Goal: Information Seeking & Learning: Learn about a topic

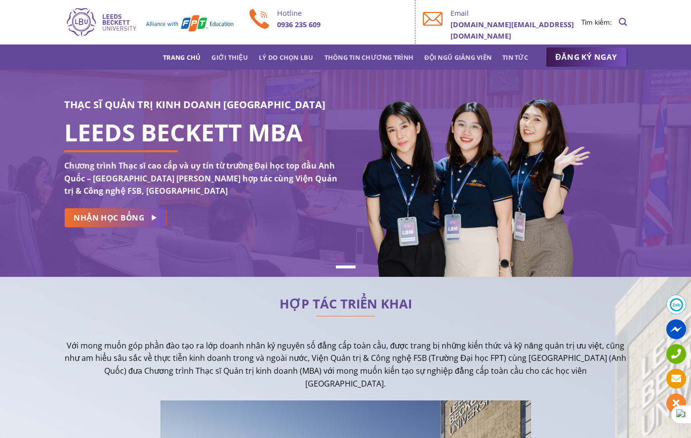
click at [362, 30] on p "0936 235 609" at bounding box center [342, 24] width 131 height 11
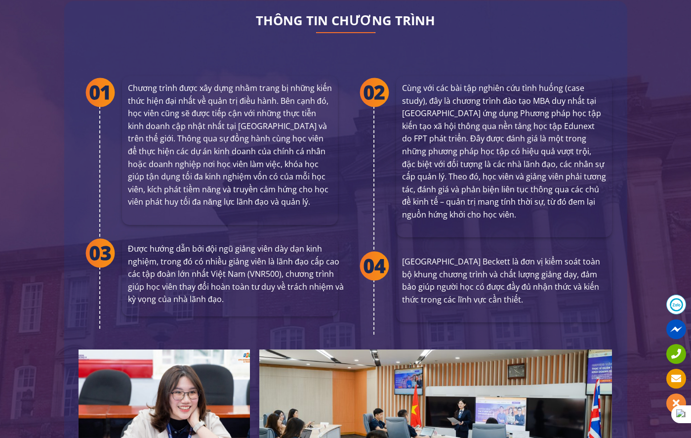
scroll to position [1828, 0]
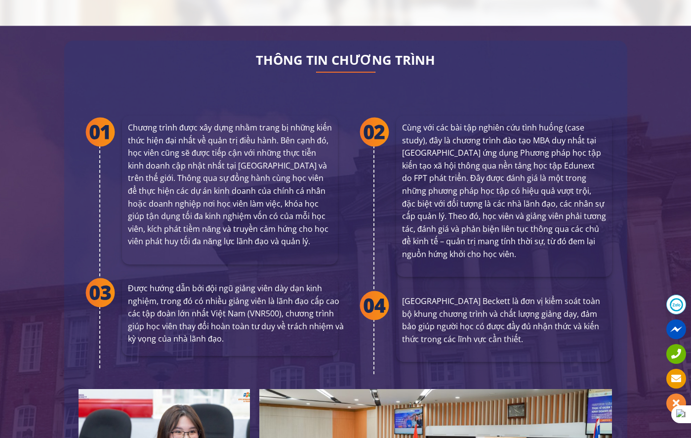
click at [342, 69] on div "THÔNG TIN CHƯƠNG TRÌNH Chương trình được xây dựng nhằm trang bị những kiến thức…" at bounding box center [345, 378] width 563 height 674
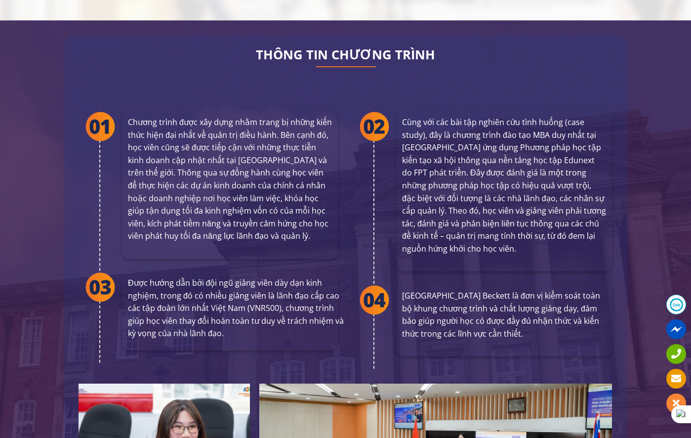
scroll to position [1822, 0]
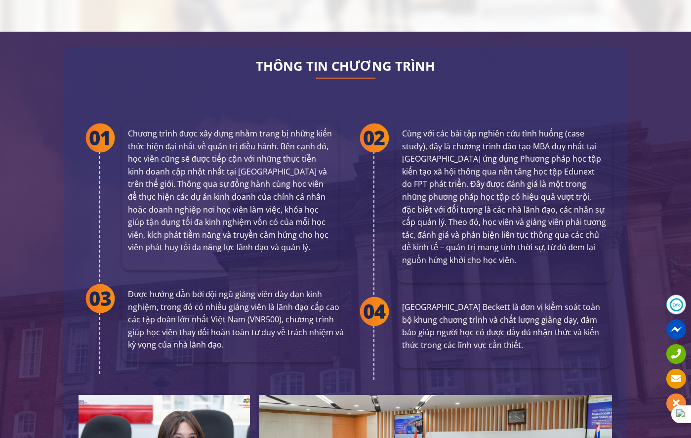
click at [351, 75] on div "THÔNG TIN CHƯƠNG TRÌNH Chương trình được xây dựng nhằm trang bị những kiến thức…" at bounding box center [345, 383] width 563 height 674
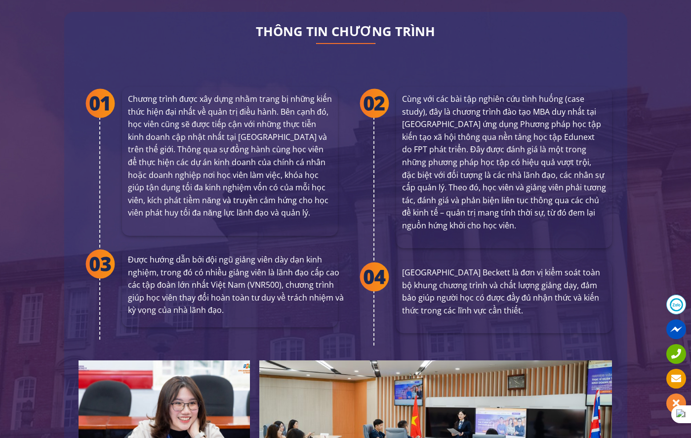
scroll to position [1867, 0]
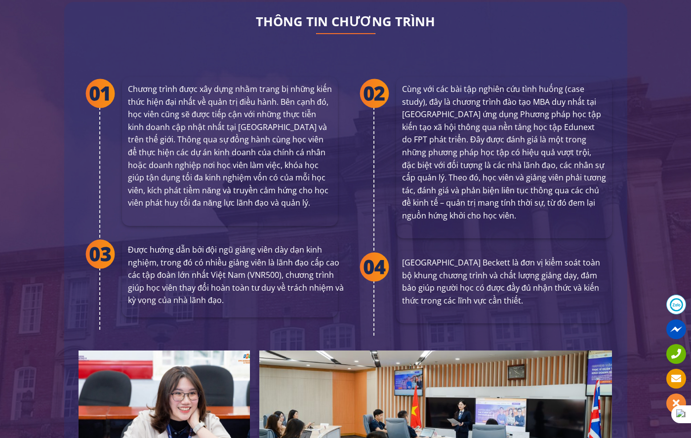
click at [351, 75] on div "Cùng với các bài tập nghiên cứu tình huống (case study), đây là chương trình đà…" at bounding box center [483, 203] width 274 height 293
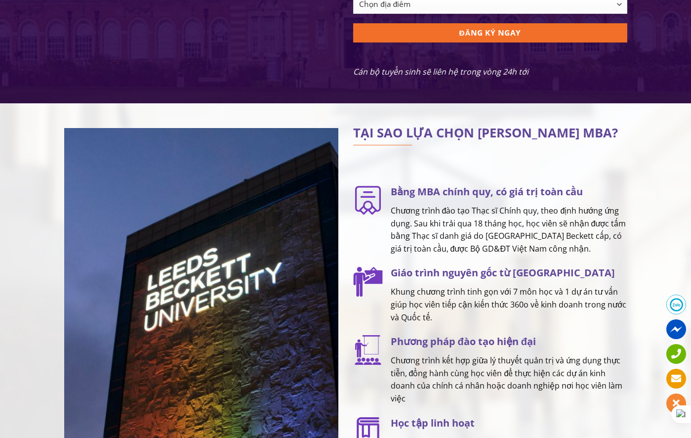
scroll to position [1316, 0]
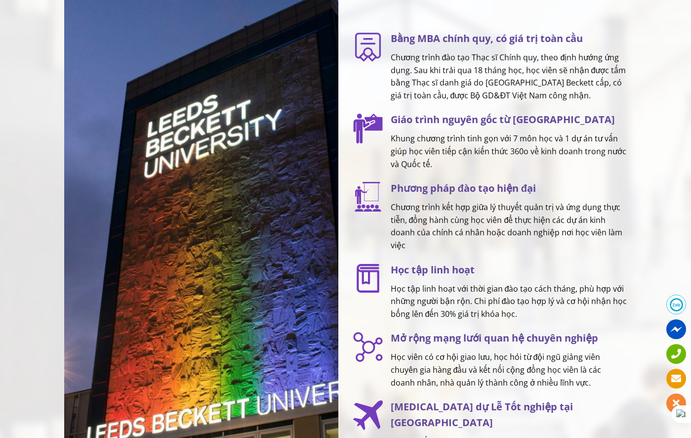
click at [348, 151] on div "TẠI SAO LỰA CHỌN [PERSON_NAME] MBA? Bằng MBA chính quy, có giá trị toàn cầu Chư…" at bounding box center [490, 249] width 289 height 548
click at [347, 158] on div "TẠI SAO LỰA CHỌN [PERSON_NAME] MBA? Bằng MBA chính quy, có giá trị toàn cầu Chư…" at bounding box center [490, 249] width 289 height 548
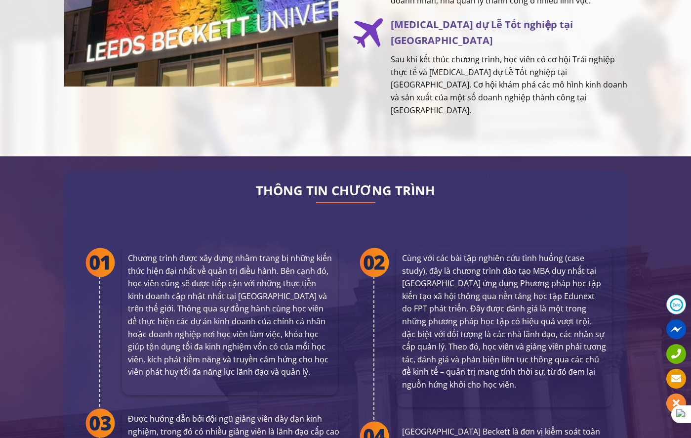
scroll to position [1761, 0]
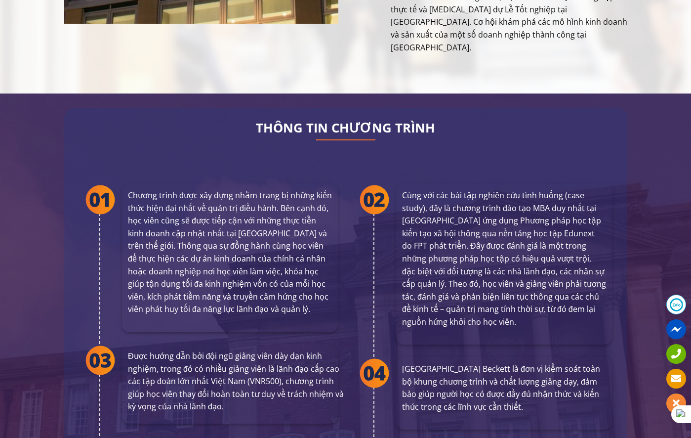
click at [347, 164] on div "Cùng với các bài tập nghiên cứu tình huống (case study), đây là chương trình đà…" at bounding box center [483, 310] width 274 height 293
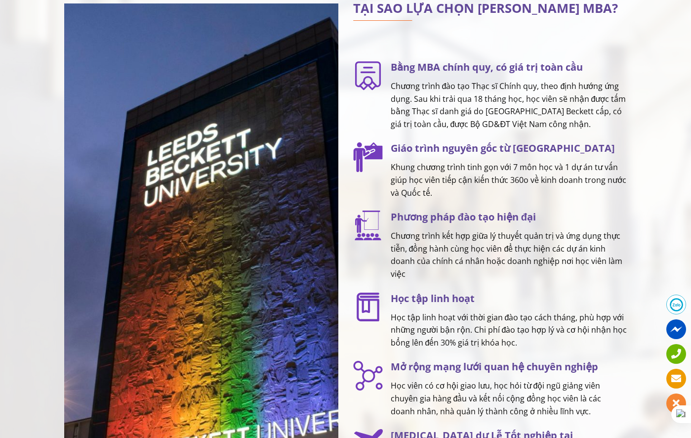
scroll to position [1286, 0]
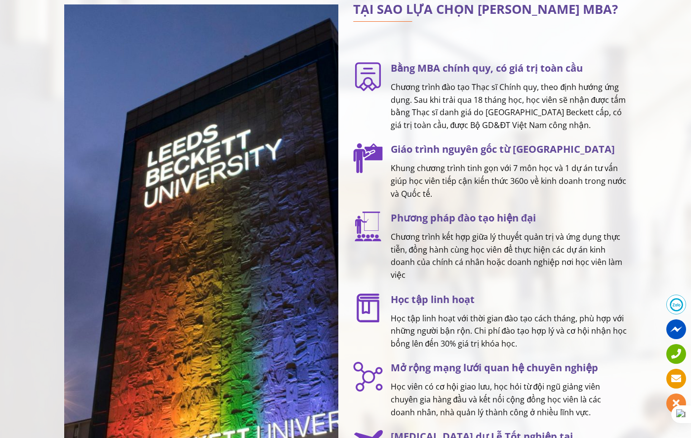
click at [636, 211] on div "TẠI SAO LỰA CHỌN [PERSON_NAME] MBA? Bằng MBA chính quy, có giá trị toàn cầu Chư…" at bounding box center [345, 274] width 691 height 558
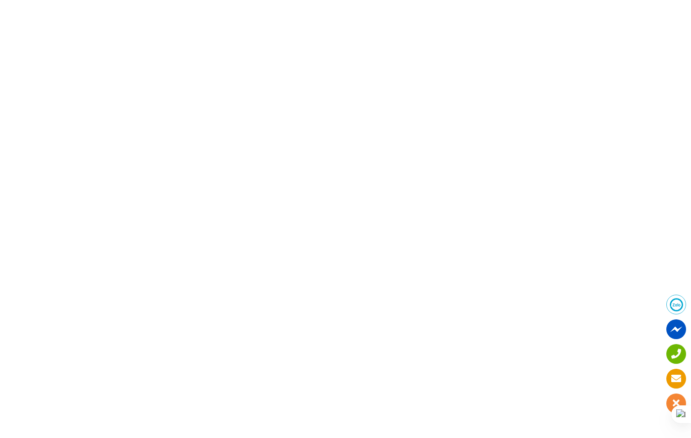
scroll to position [4372, 0]
click at [343, 190] on div at bounding box center [201, 240] width 289 height 179
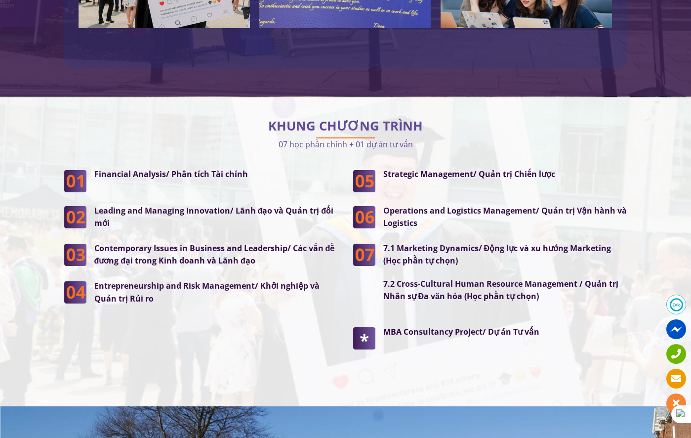
scroll to position [2385, 0]
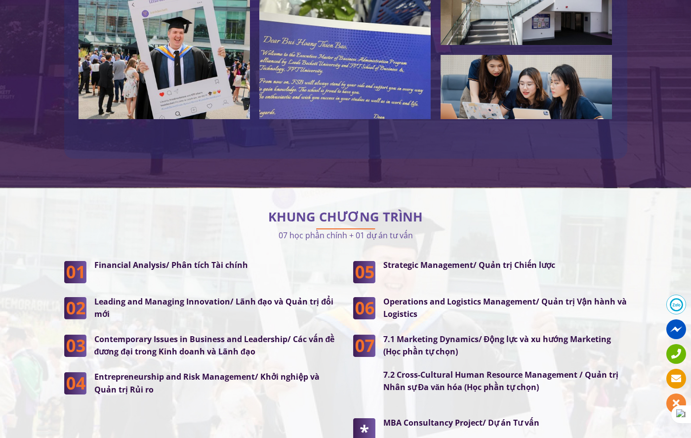
click at [499, 203] on div at bounding box center [345, 207] width 563 height 9
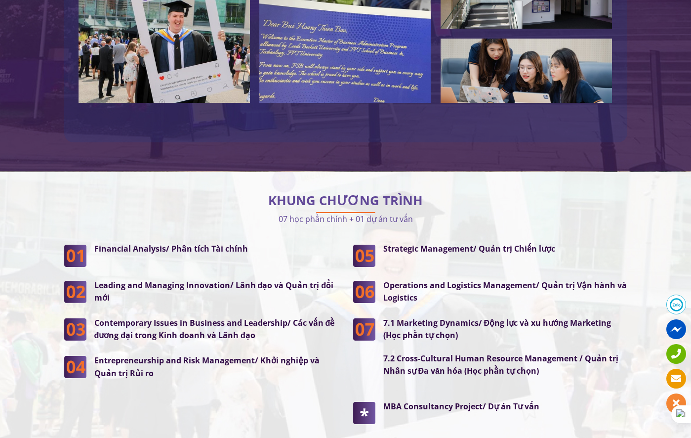
scroll to position [2401, 0]
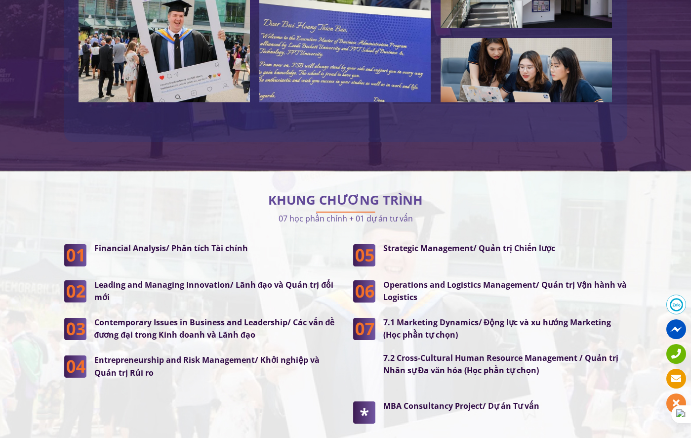
click at [584, 195] on div "KHUNG CHƯƠNG TRÌNH 07 học phần chính + 01 dự án tư vấn" at bounding box center [345, 210] width 563 height 30
click at [570, 211] on p "07 học phần chính + 01 dự án tư vấn" at bounding box center [345, 217] width 563 height 13
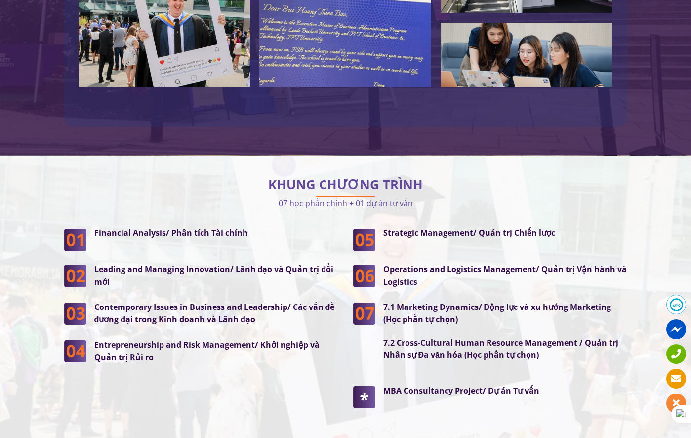
click at [509, 180] on div "KHUNG CHƯƠNG TRÌNH 07 học phần chính + 01 dự án tư vấn" at bounding box center [345, 195] width 563 height 30
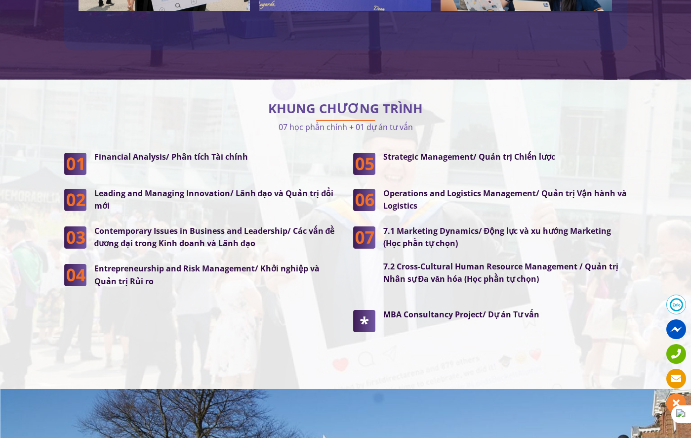
scroll to position [2451, 0]
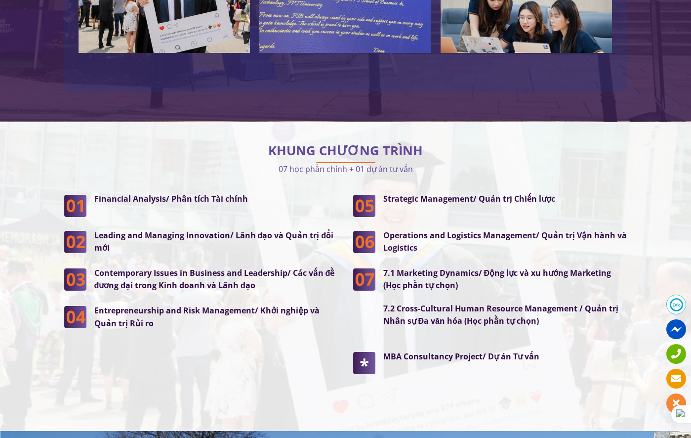
click at [507, 162] on p "07 học phần chính + 01 dự án tư vấn" at bounding box center [345, 168] width 563 height 13
click at [506, 146] on h2 "KHUNG CHƯƠNG TRÌNH" at bounding box center [345, 151] width 563 height 10
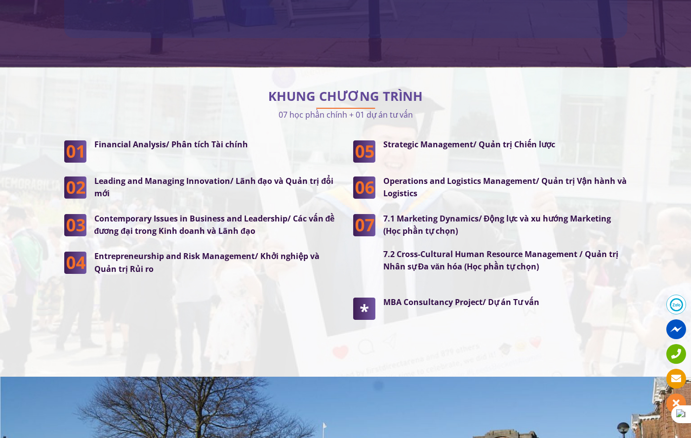
scroll to position [2472, 0]
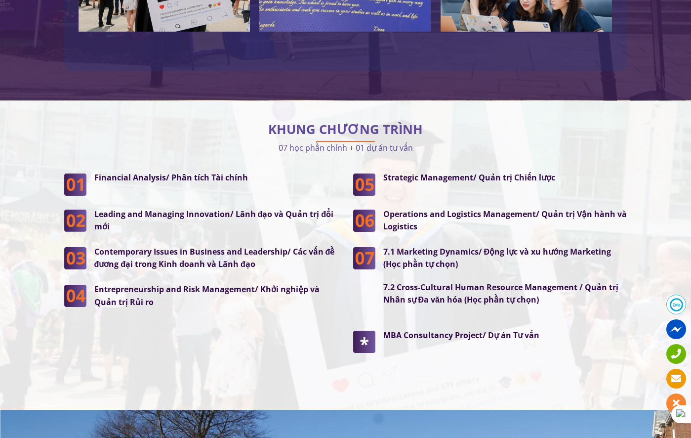
click at [320, 171] on p "Financial Analysis/ Phân tích Tài chính" at bounding box center [216, 177] width 244 height 13
click at [342, 171] on div "Financial Analysis/ Phân tích Tài chính Leading and Managing Innovation/ Lãnh đ…" at bounding box center [201, 275] width 289 height 208
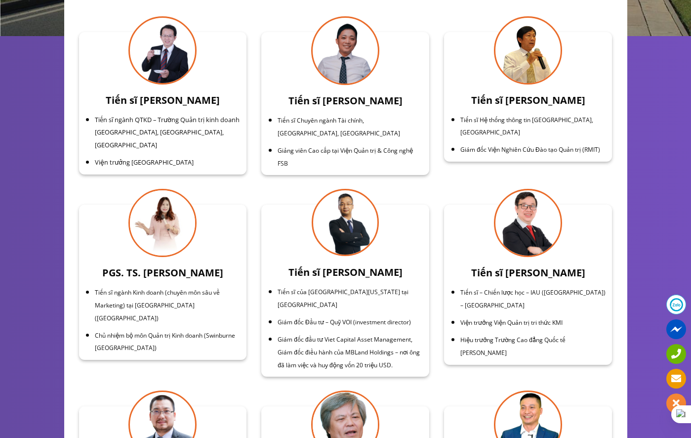
scroll to position [3131, 0]
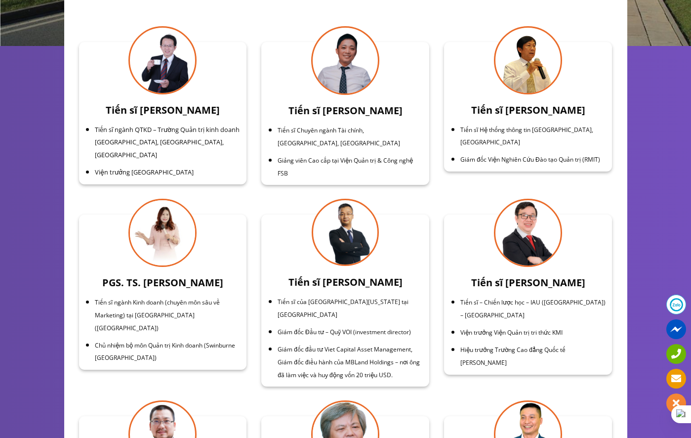
click at [434, 156] on div "Tiến sĩ [PERSON_NAME] Tiến sĩ Chuyên ngành Tài chính, [GEOGRAPHIC_DATA], [GEOGR…" at bounding box center [345, 113] width 183 height 173
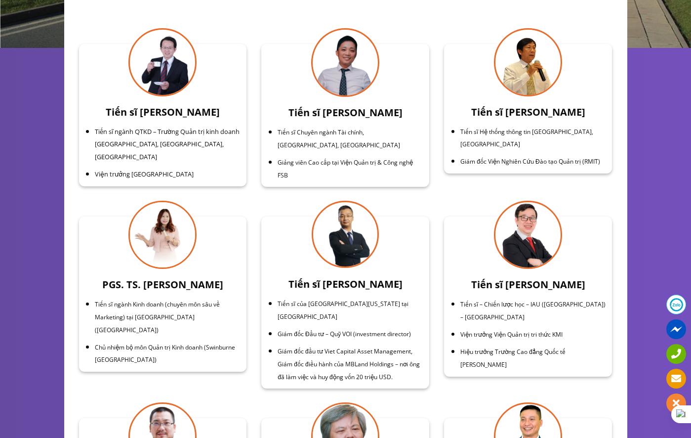
click at [434, 156] on div "Tiến sĩ [PERSON_NAME] Tiến sĩ Chuyên ngành Tài chính, [GEOGRAPHIC_DATA], [GEOGR…" at bounding box center [345, 115] width 183 height 173
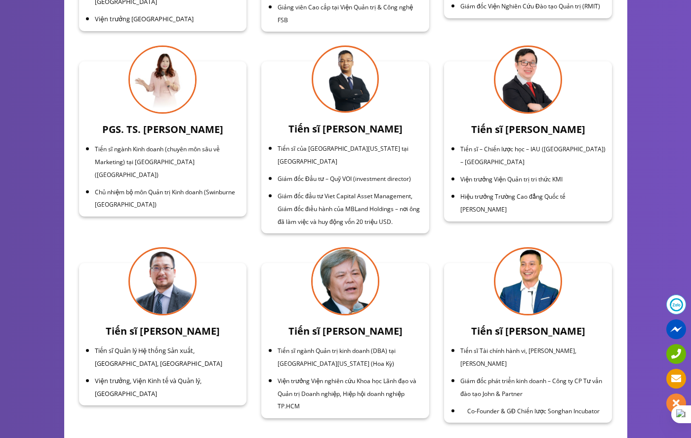
scroll to position [3117, 0]
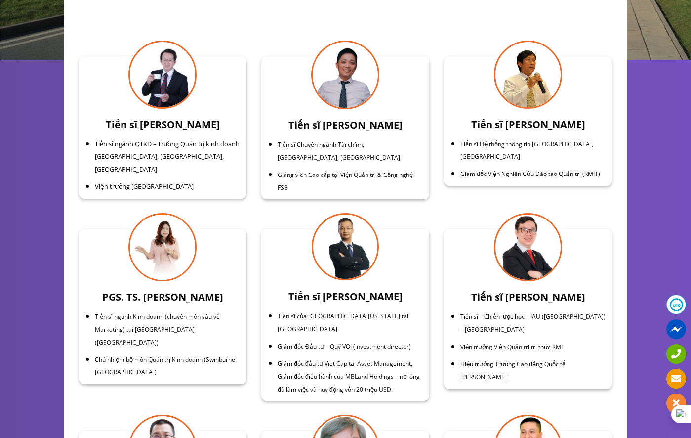
click at [434, 156] on div "Tiến sĩ [PERSON_NAME] Tiến sĩ Chuyên ngành Tài chính, [GEOGRAPHIC_DATA], [GEOGR…" at bounding box center [345, 127] width 183 height 173
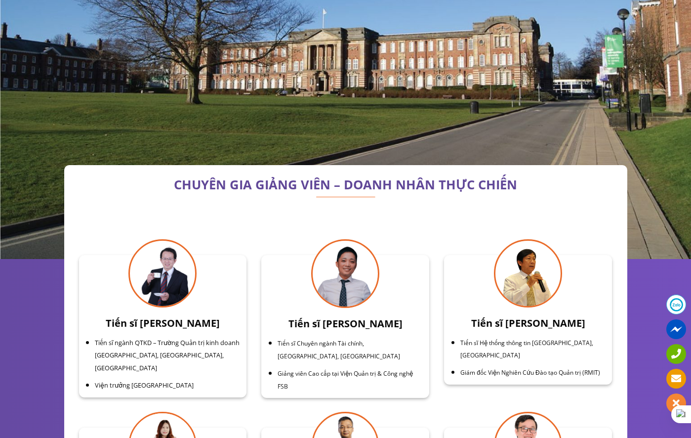
scroll to position [3007, 0]
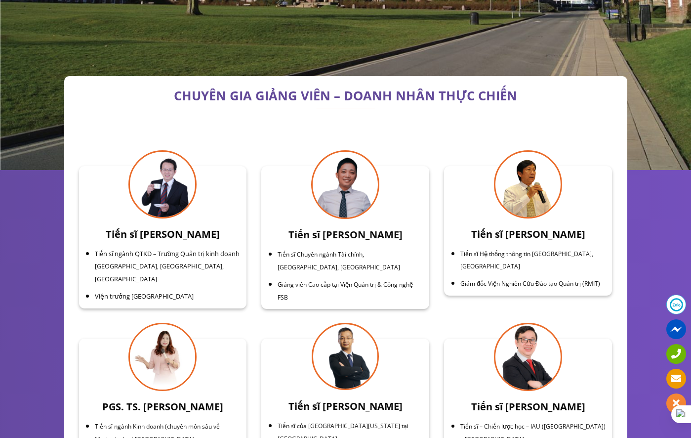
click at [434, 156] on div "Tiến sĩ [PERSON_NAME] Tiến sĩ Chuyên ngành Tài chính, [GEOGRAPHIC_DATA], [GEOGR…" at bounding box center [345, 237] width 183 height 173
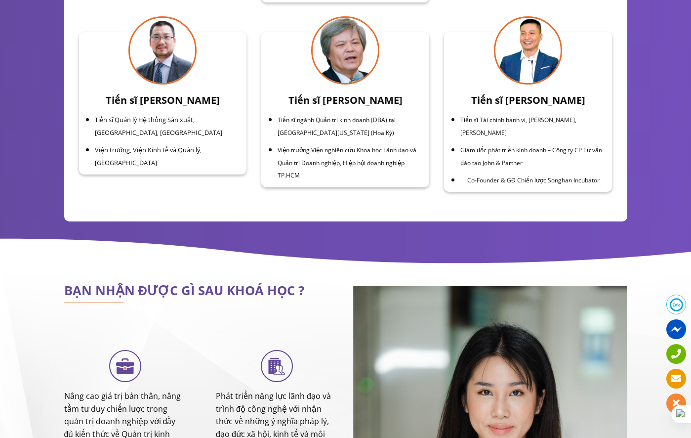
scroll to position [3633, 0]
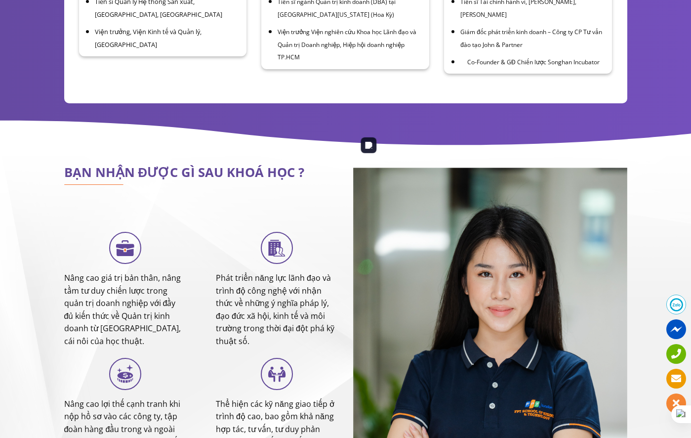
click at [434, 167] on img at bounding box center [490, 372] width 274 height 411
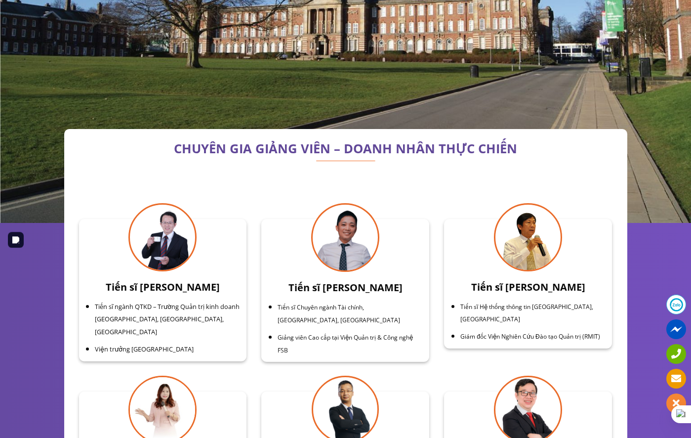
scroll to position [3086, 0]
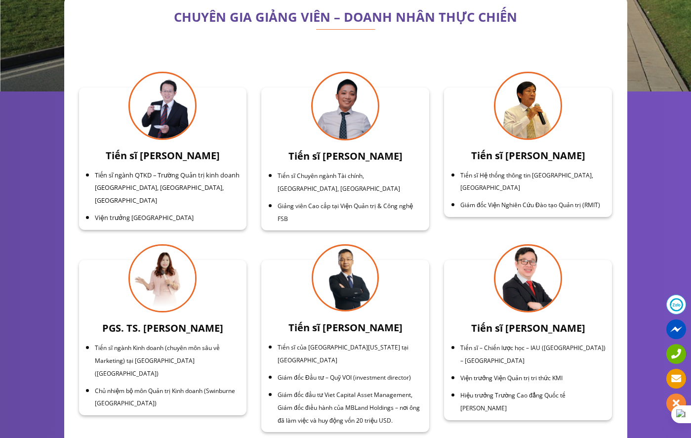
click at [434, 156] on div "Tiến sĩ [PERSON_NAME] Tiến sĩ Chuyên ngành Tài chính, [GEOGRAPHIC_DATA], [GEOGR…" at bounding box center [345, 159] width 183 height 173
